Goal: Transaction & Acquisition: Purchase product/service

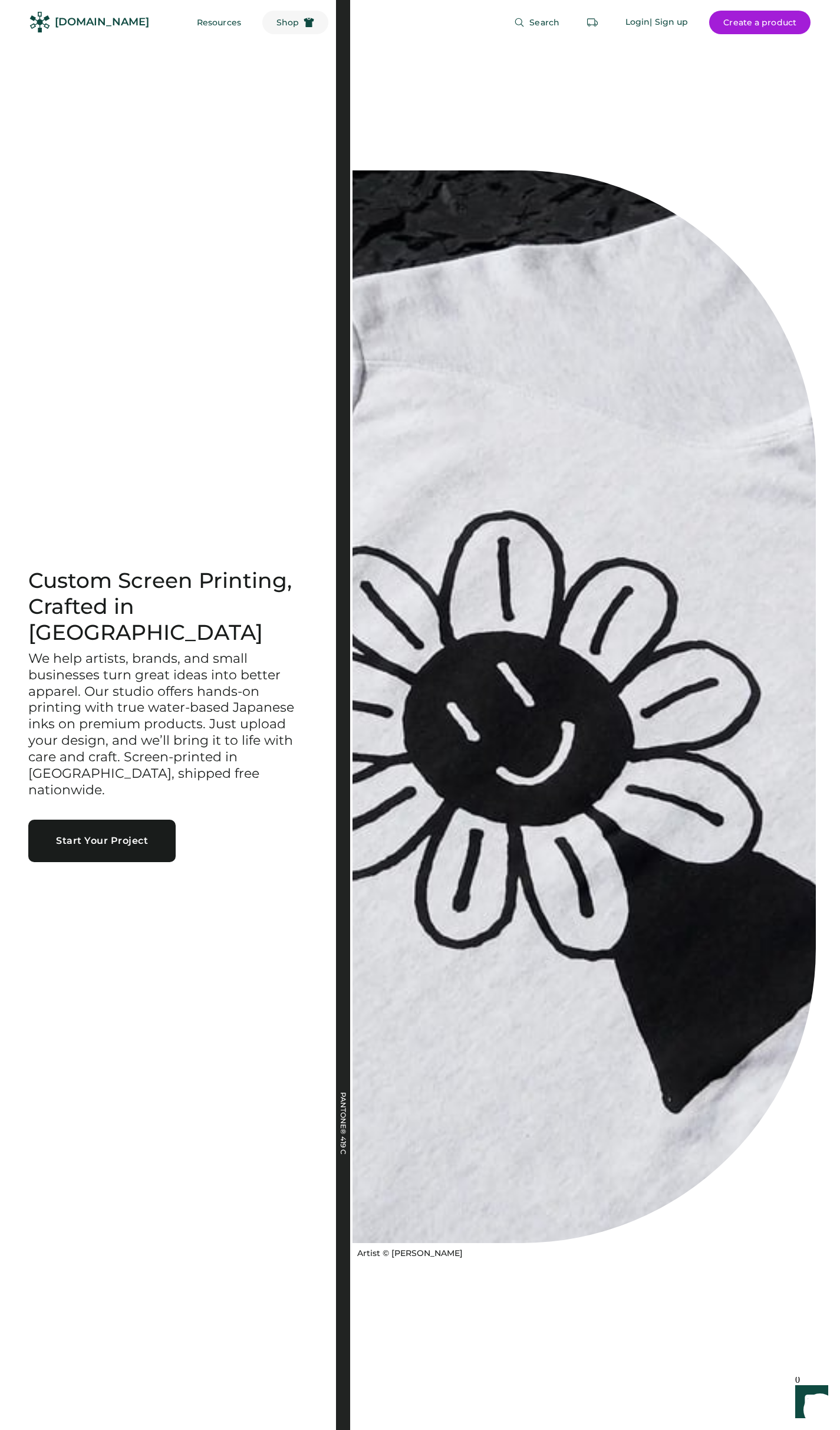
click at [277, 23] on span "Shop" at bounding box center [287, 22] width 22 height 9
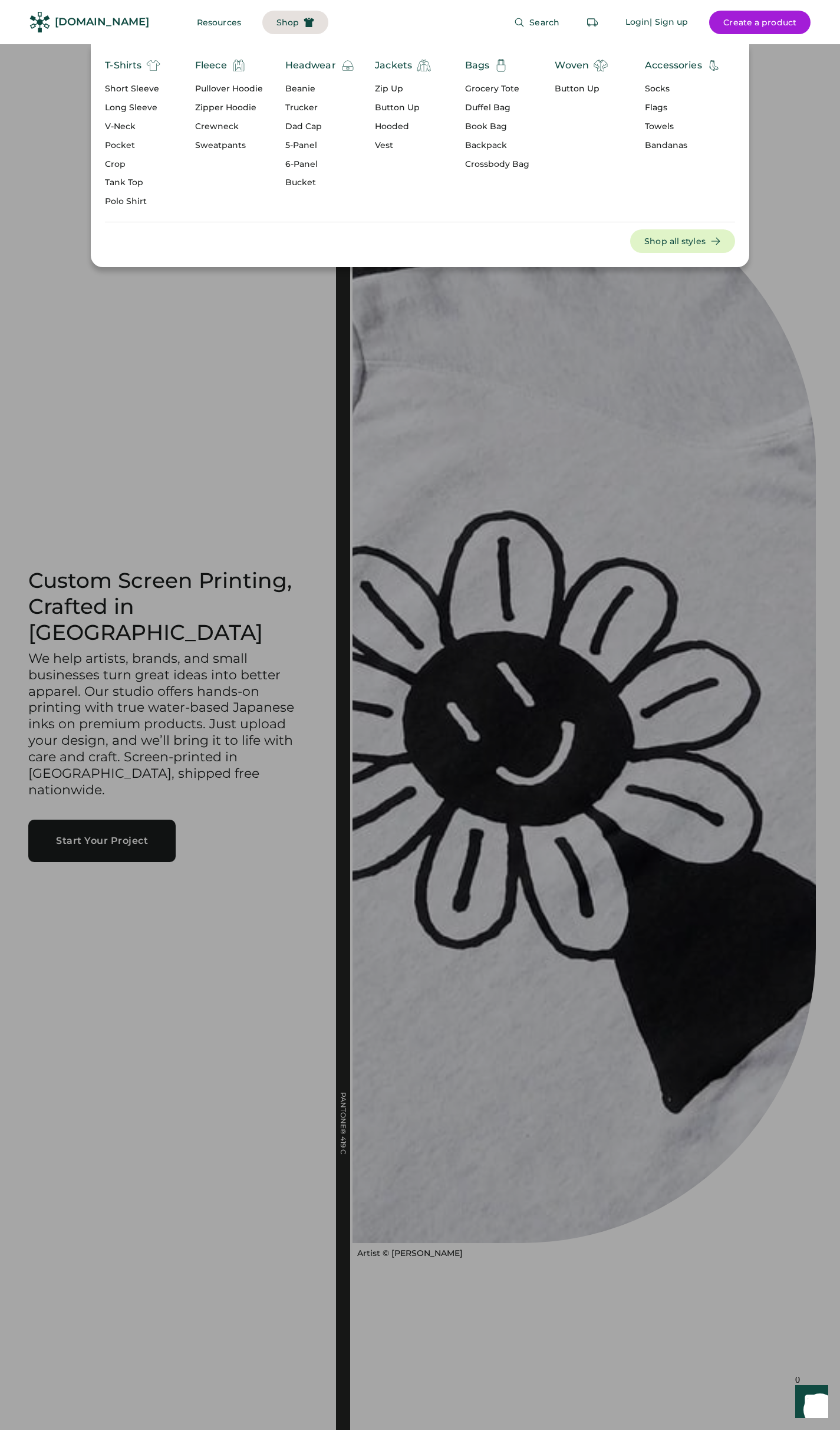
click at [115, 89] on div "Short Sleeve" at bounding box center [133, 89] width 55 height 12
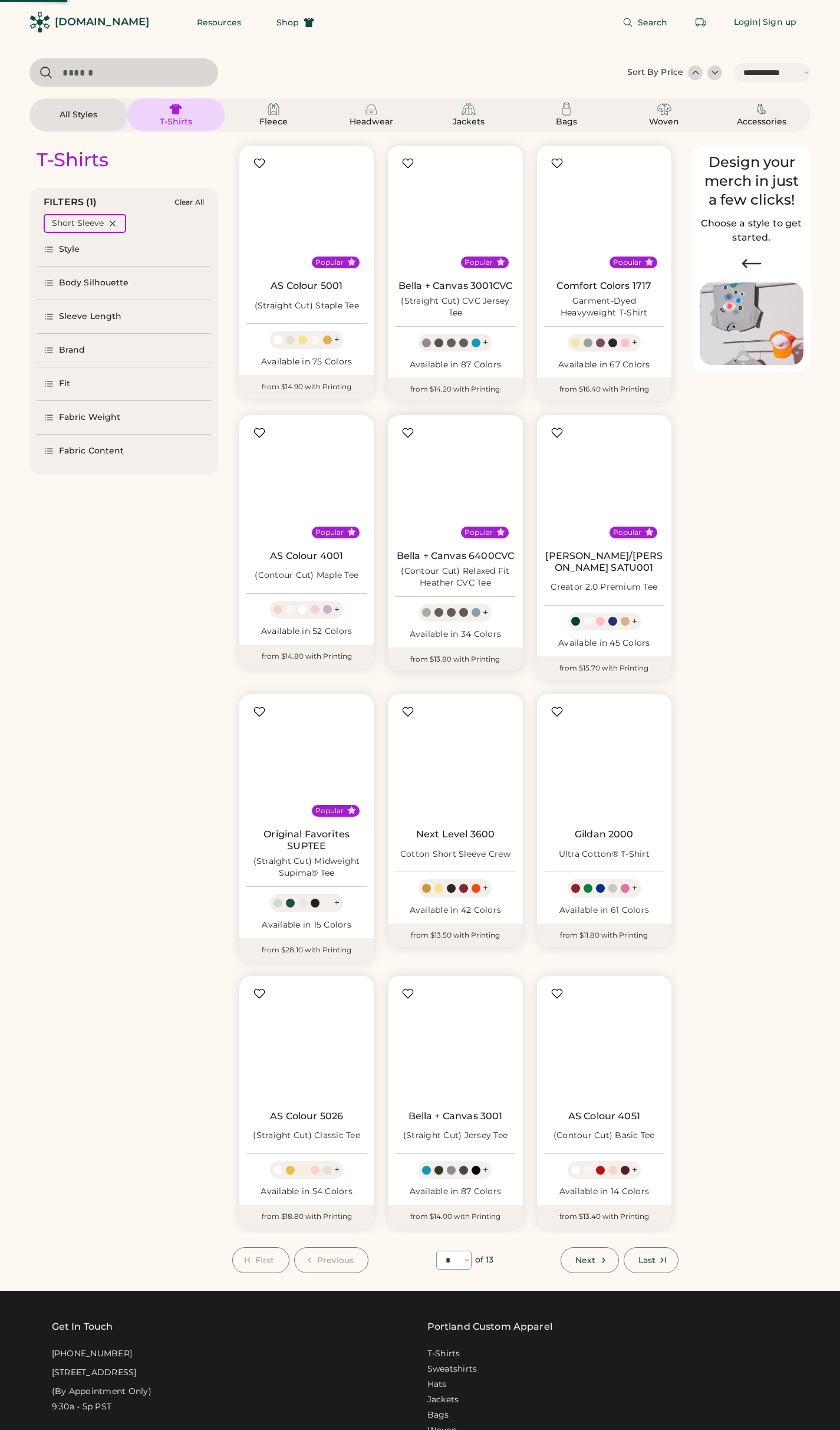
select select "*****"
select select "*"
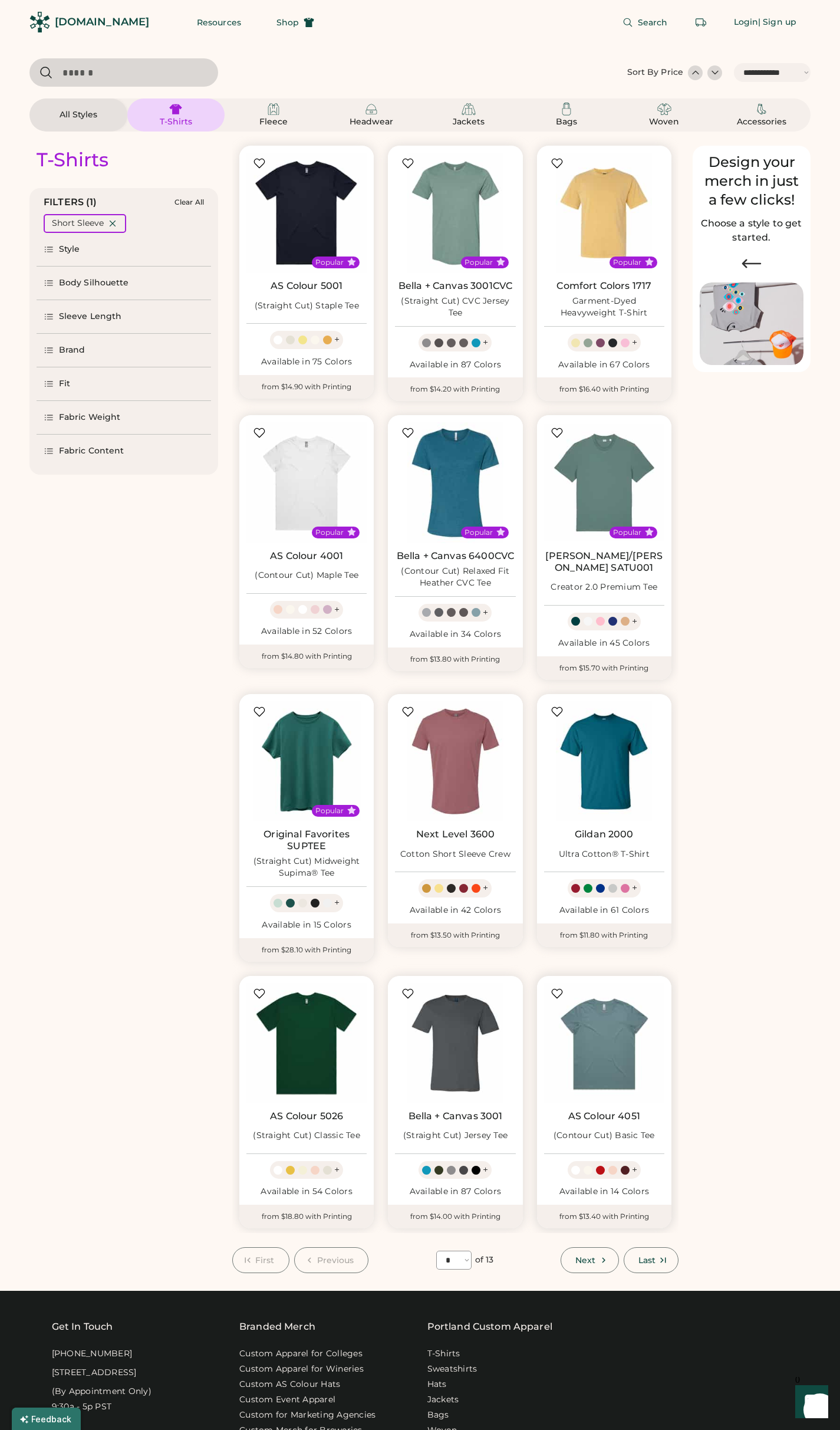
scroll to position [354, 0]
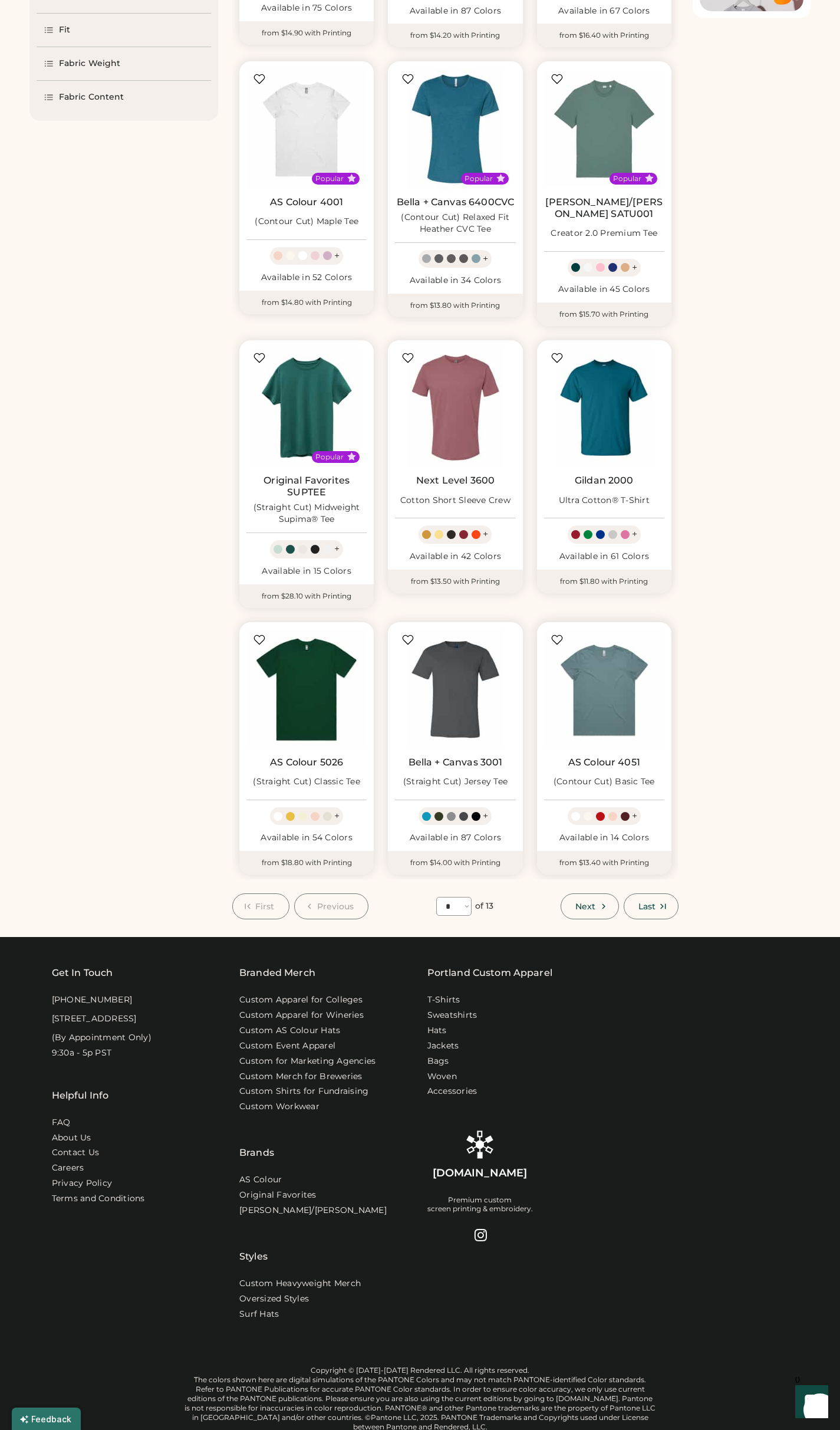
select select "*****"
select select "*"
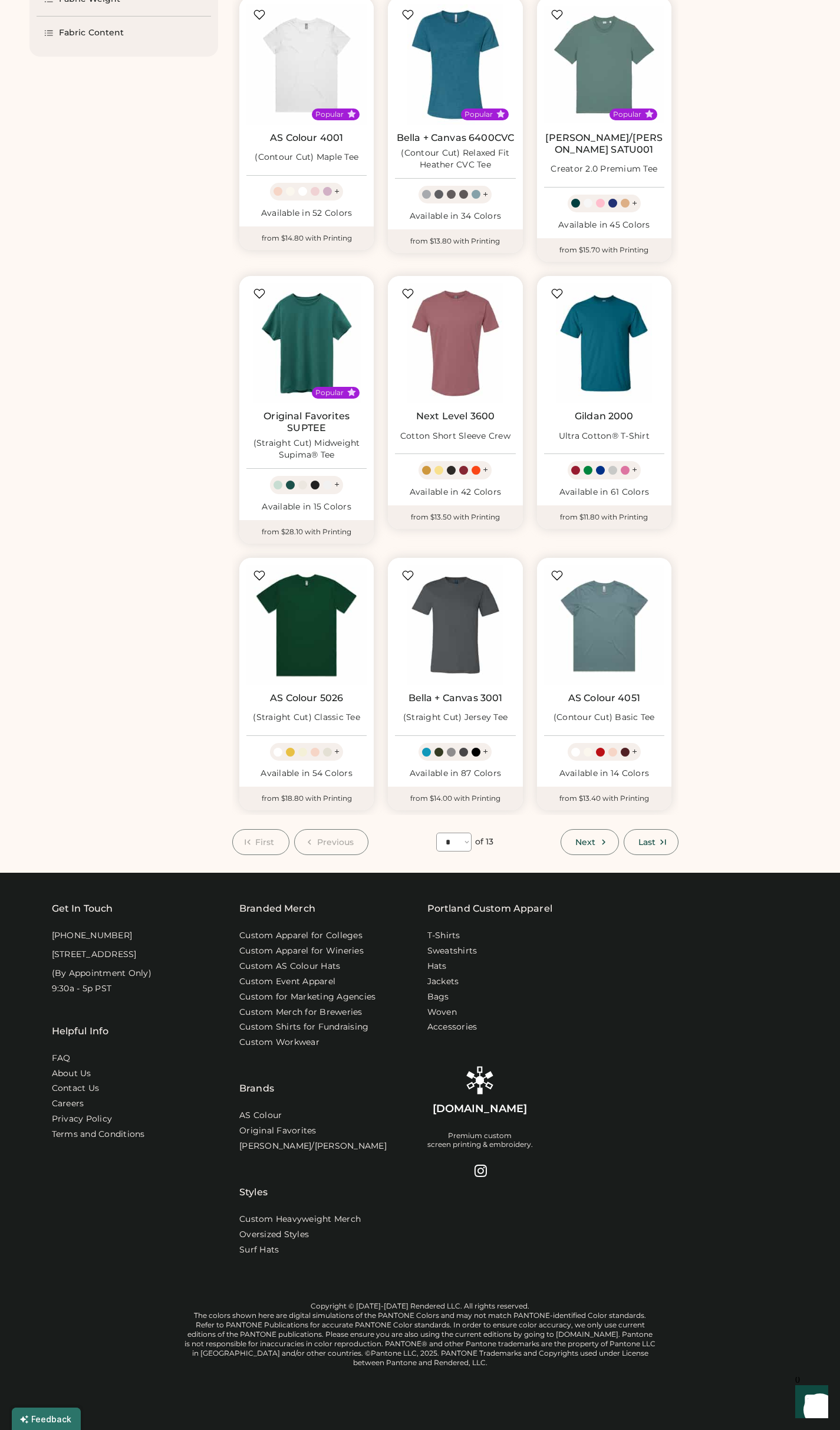
scroll to position [419, 0]
click at [587, 838] on span "Next" at bounding box center [585, 842] width 20 height 9
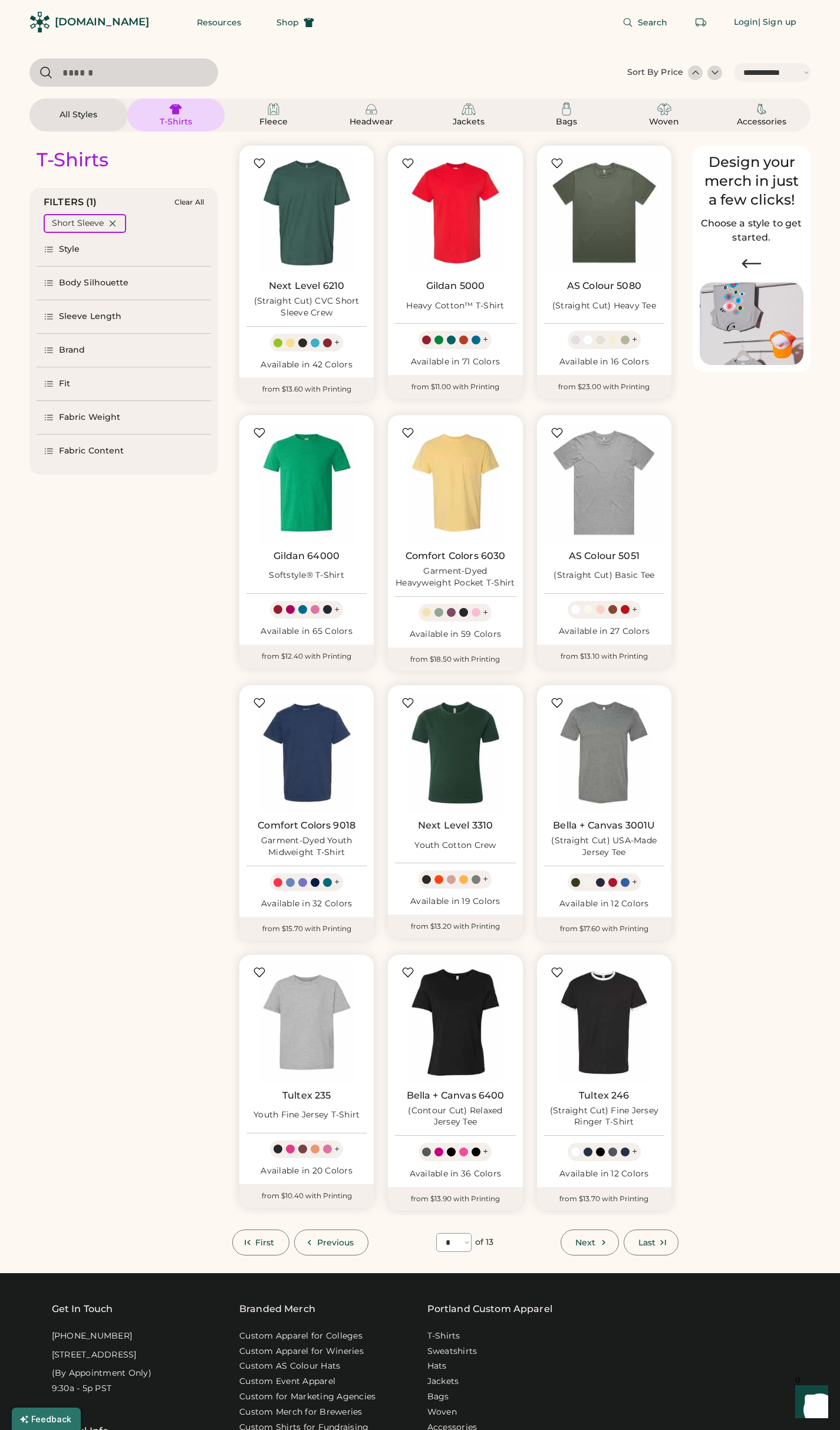
click at [72, 114] on div "All Styles" at bounding box center [78, 114] width 53 height 12
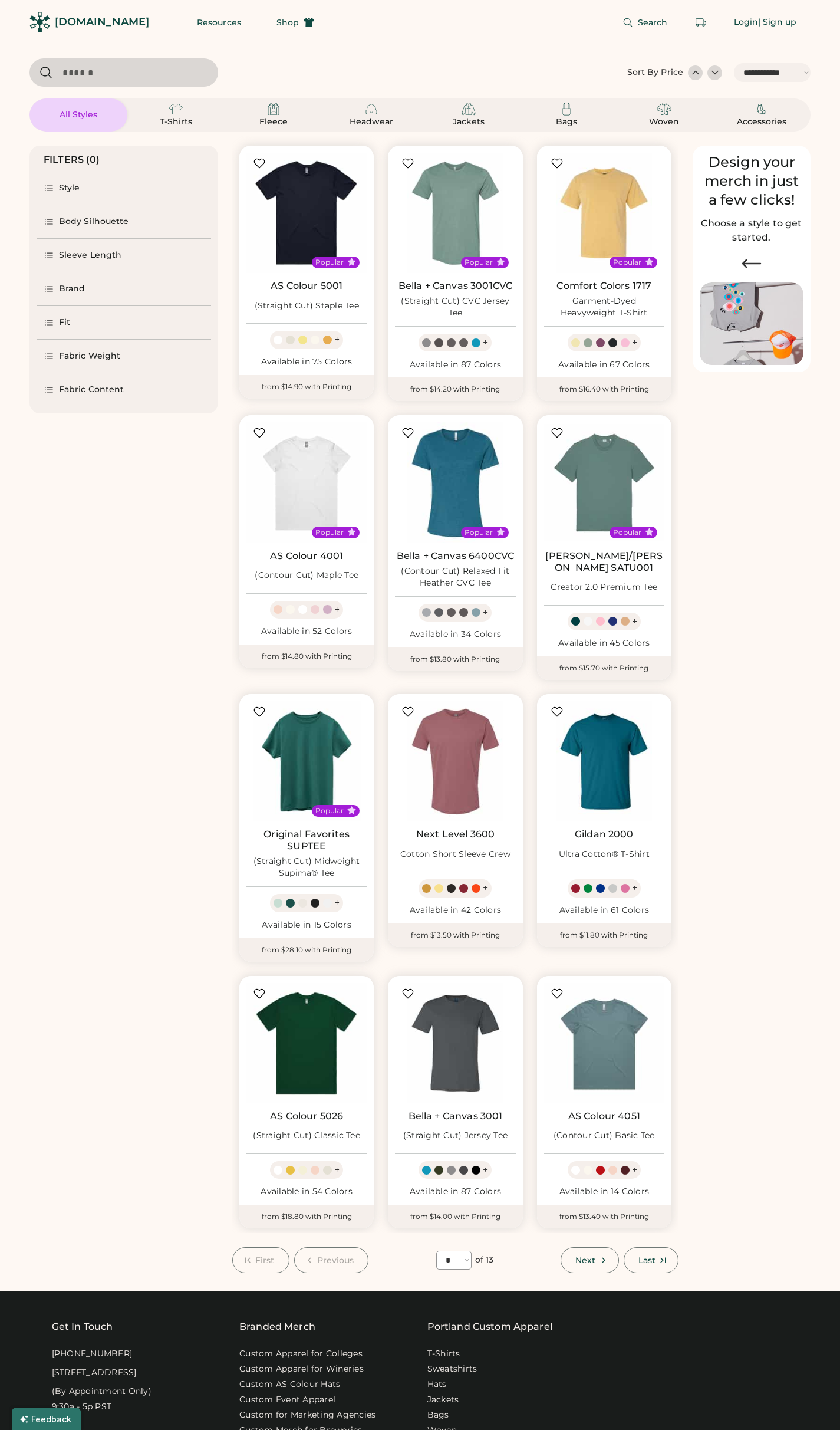
select select "*"
